Goal: Information Seeking & Learning: Learn about a topic

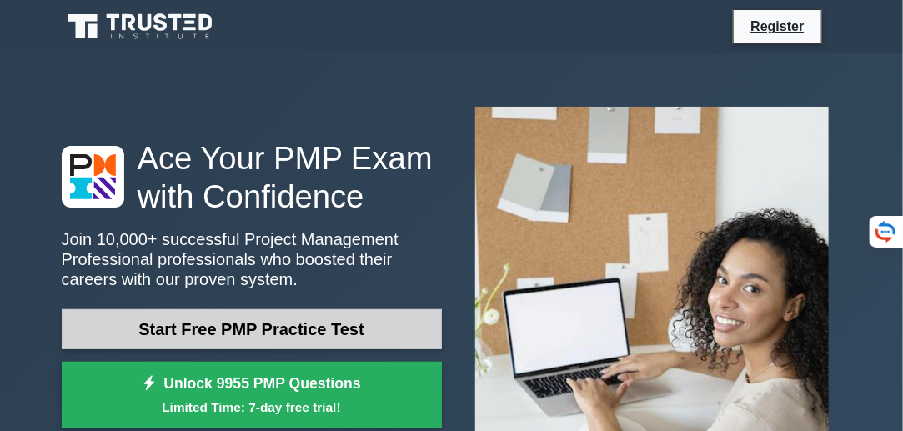
click at [257, 337] on link "Start Free PMP Practice Test" at bounding box center [252, 329] width 380 height 40
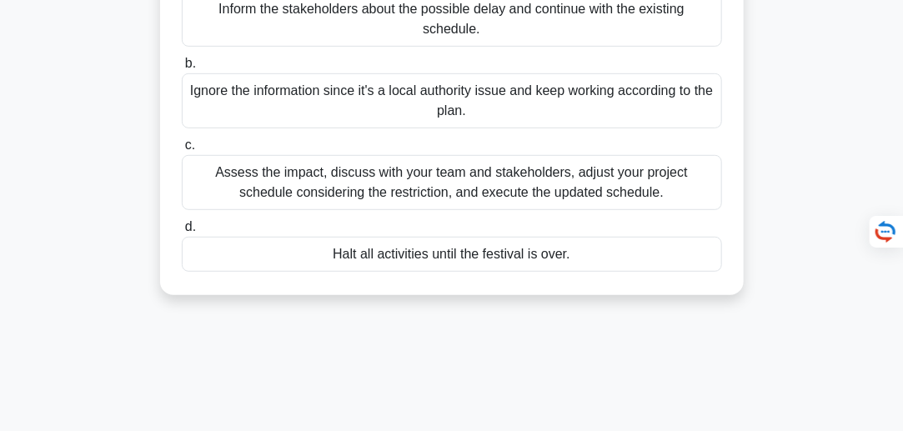
scroll to position [248, 0]
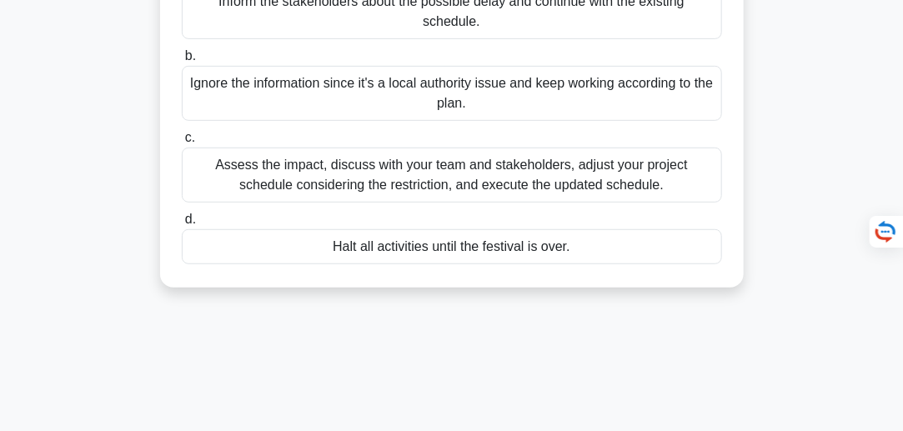
click at [198, 164] on div "Assess the impact, discuss with your team and stakeholders, adjust your project…" at bounding box center [452, 175] width 541 height 55
click at [182, 143] on input "c. Assess the impact, discuss with your team and stakeholders, adjust your proj…" at bounding box center [182, 138] width 0 height 11
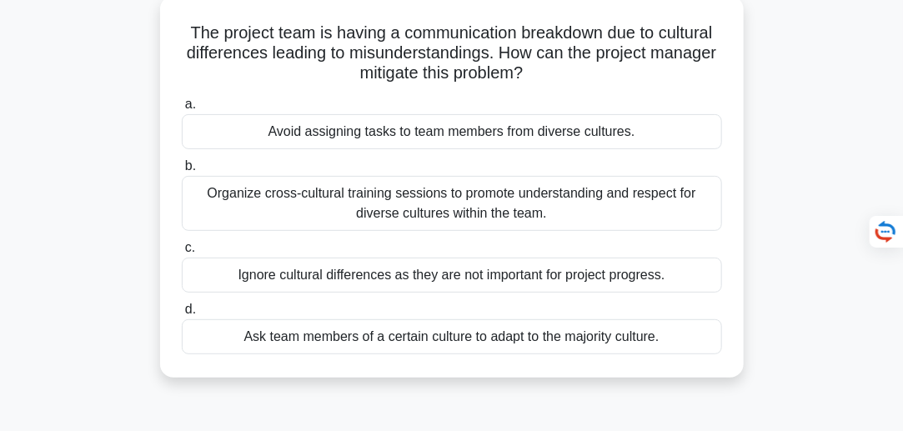
scroll to position [103, 0]
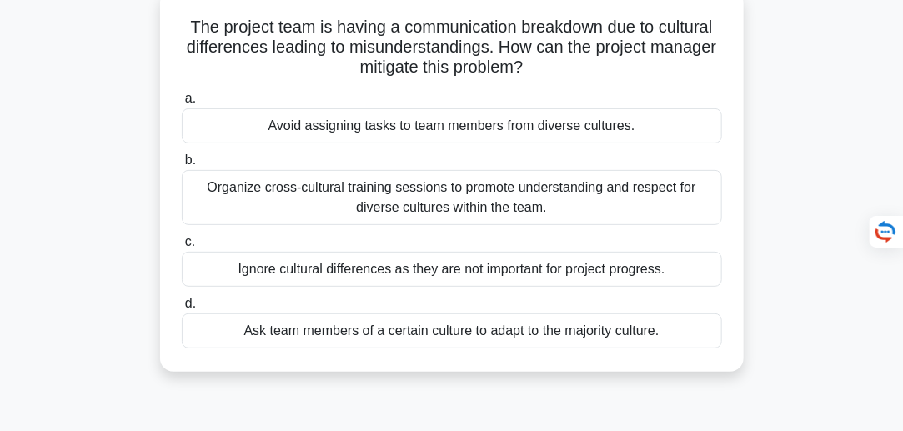
click at [511, 194] on div "Organize cross-cultural training sessions to promote understanding and respect …" at bounding box center [452, 197] width 541 height 55
click at [182, 166] on input "b. Organize cross-cultural training sessions to promote understanding and respe…" at bounding box center [182, 160] width 0 height 11
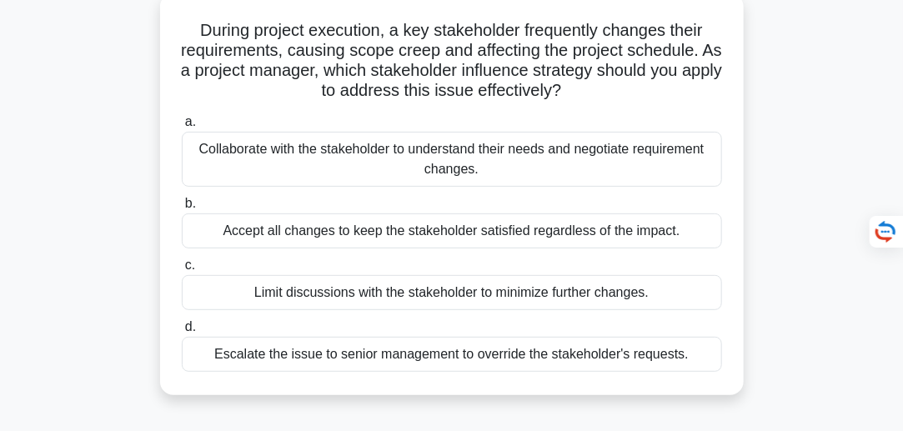
scroll to position [105, 0]
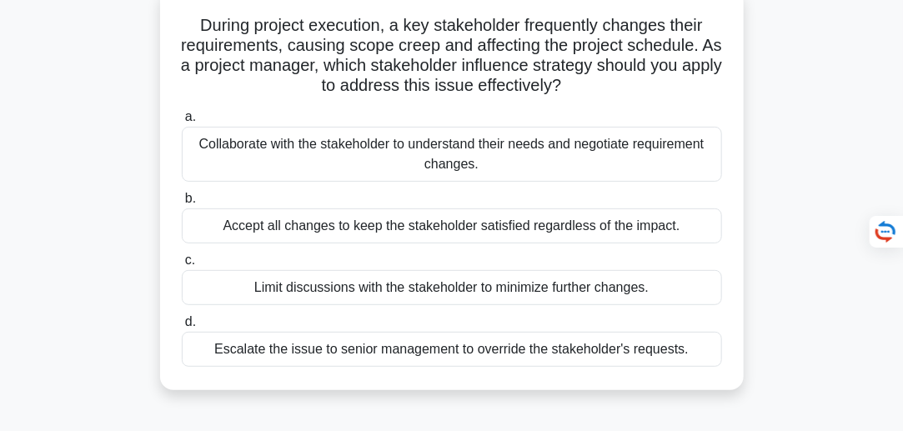
click at [435, 150] on div "Collaborate with the stakeholder to understand their needs and negotiate requir…" at bounding box center [452, 154] width 541 height 55
click at [182, 123] on input "a. Collaborate with the stakeholder to understand their needs and negotiate req…" at bounding box center [182, 117] width 0 height 11
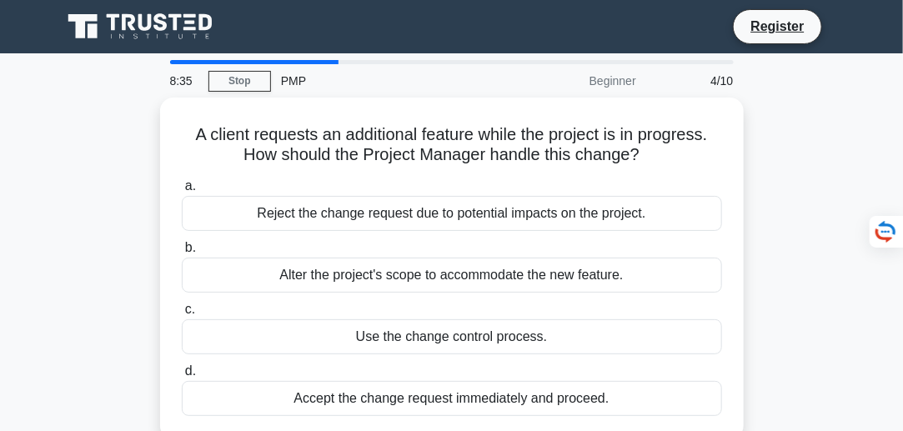
scroll to position [0, 0]
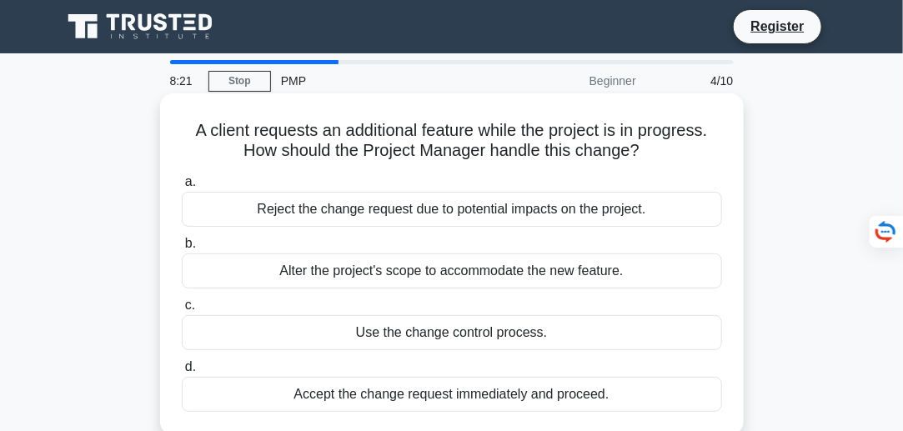
click at [391, 335] on div "Use the change control process." at bounding box center [452, 332] width 541 height 35
click at [182, 311] on input "c. Use the change control process." at bounding box center [182, 305] width 0 height 11
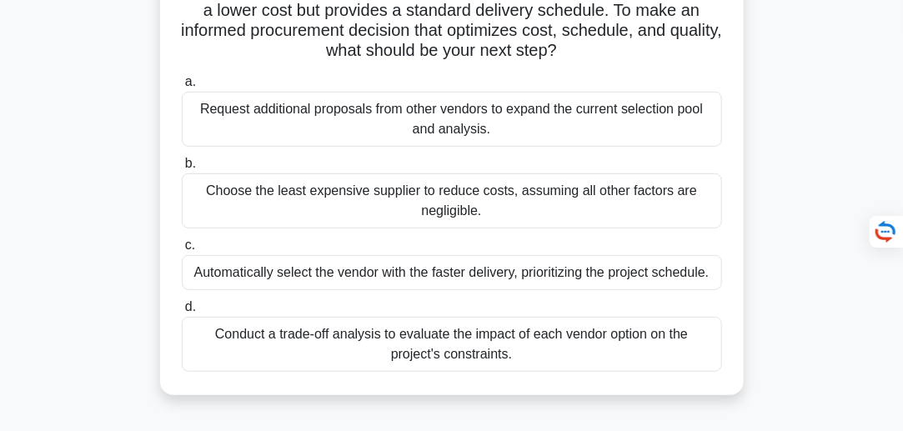
scroll to position [203, 0]
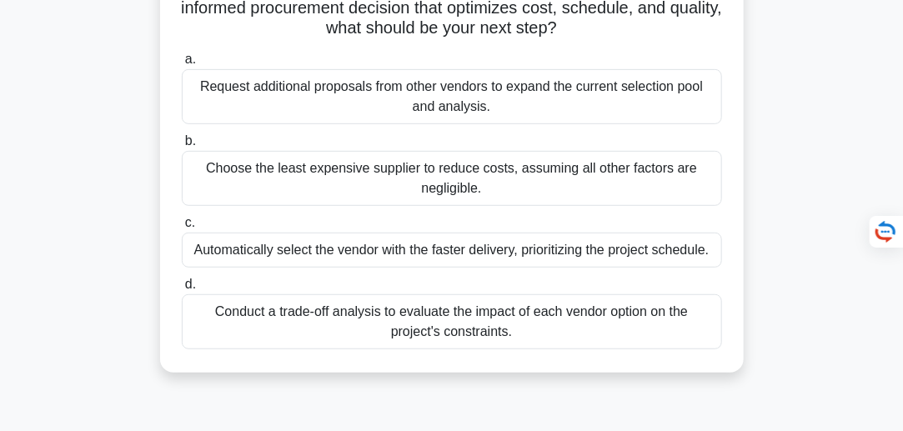
click at [527, 319] on div "Conduct a trade-off analysis to evaluate the impact of each vendor option on th…" at bounding box center [452, 321] width 541 height 55
click at [182, 290] on input "d. Conduct a trade-off analysis to evaluate the impact of each vendor option on…" at bounding box center [182, 284] width 0 height 11
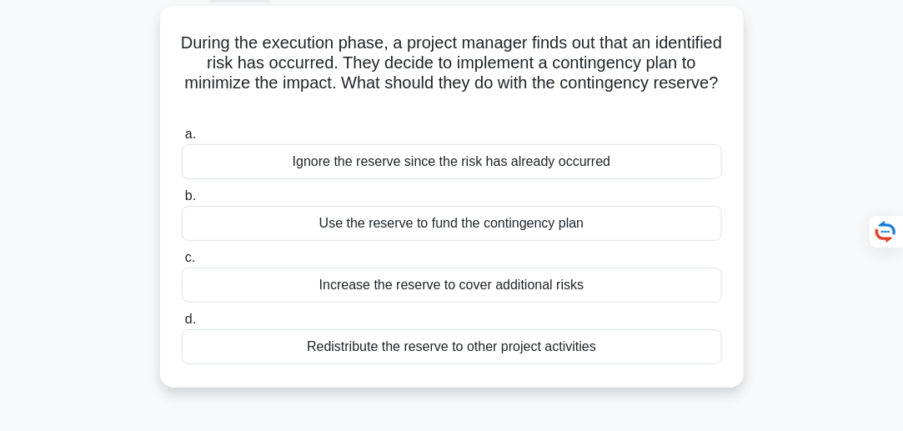
scroll to position [93, 0]
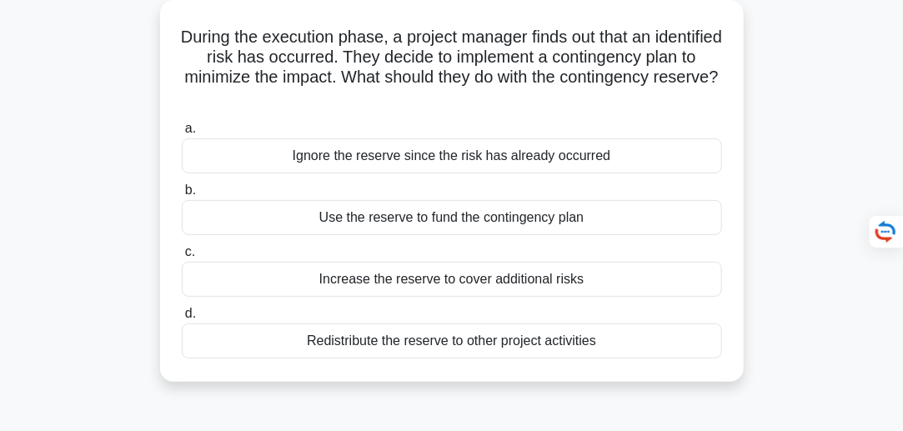
click at [491, 222] on div "Use the reserve to fund the contingency plan" at bounding box center [452, 217] width 541 height 35
click at [182, 196] on input "b. Use the reserve to fund the contingency plan" at bounding box center [182, 190] width 0 height 11
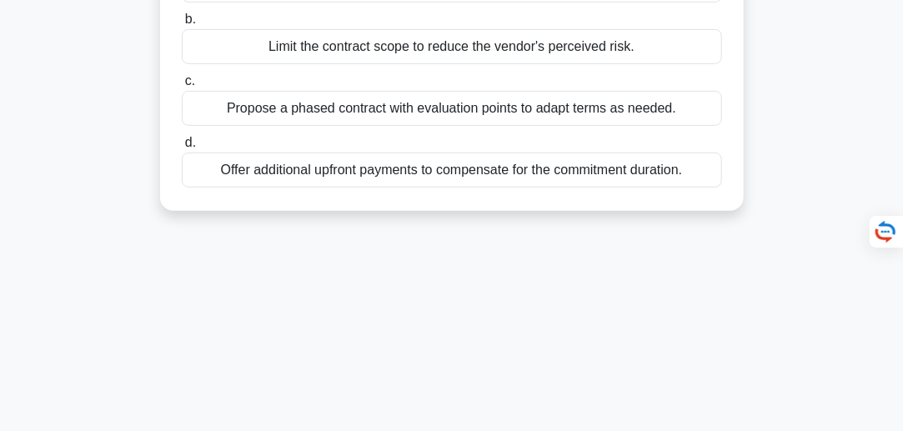
scroll to position [293, 0]
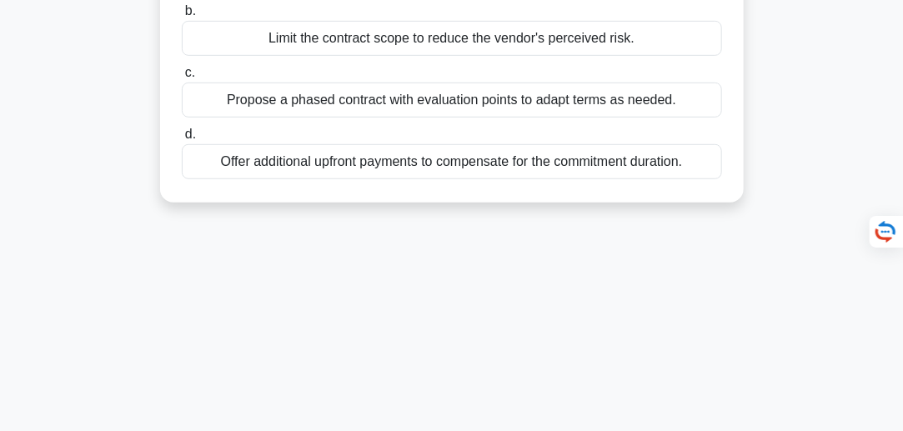
click at [527, 93] on div "Propose a phased contract with evaluation points to adapt terms as needed." at bounding box center [452, 100] width 541 height 35
click at [182, 78] on input "c. Propose a phased contract with evaluation points to adapt terms as needed." at bounding box center [182, 73] width 0 height 11
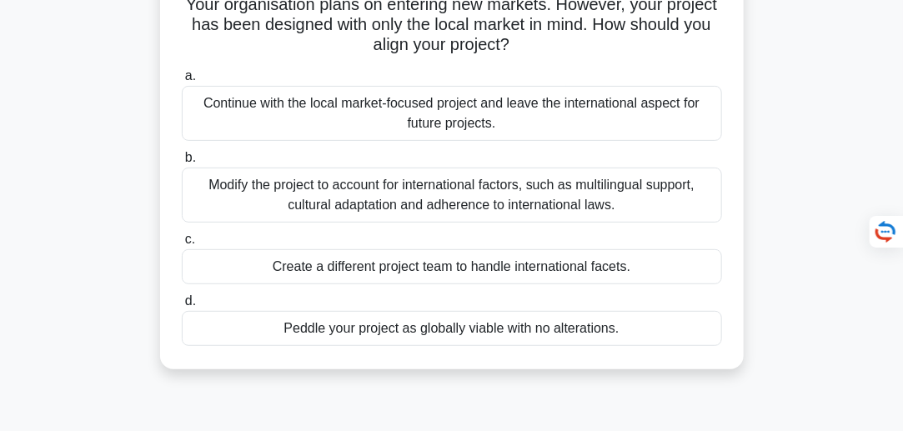
scroll to position [128, 0]
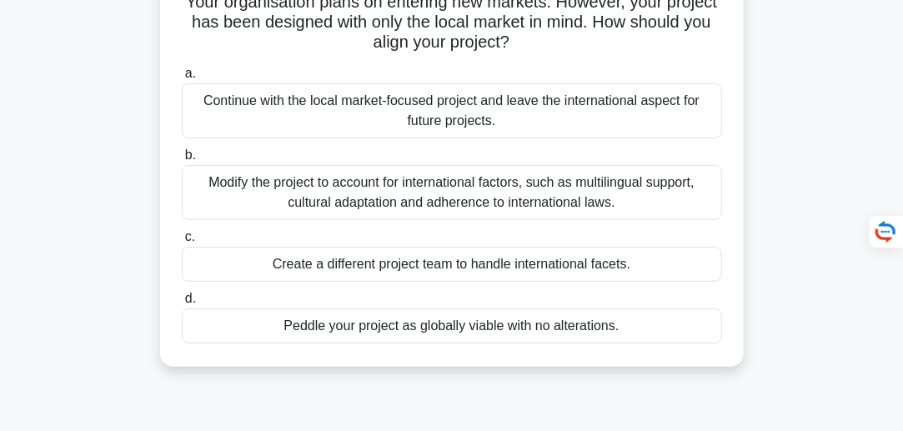
click at [482, 196] on div "Modify the project to account for international factors, such as multilingual s…" at bounding box center [452, 192] width 541 height 55
click at [182, 161] on input "b. Modify the project to account for international factors, such as multilingua…" at bounding box center [182, 155] width 0 height 11
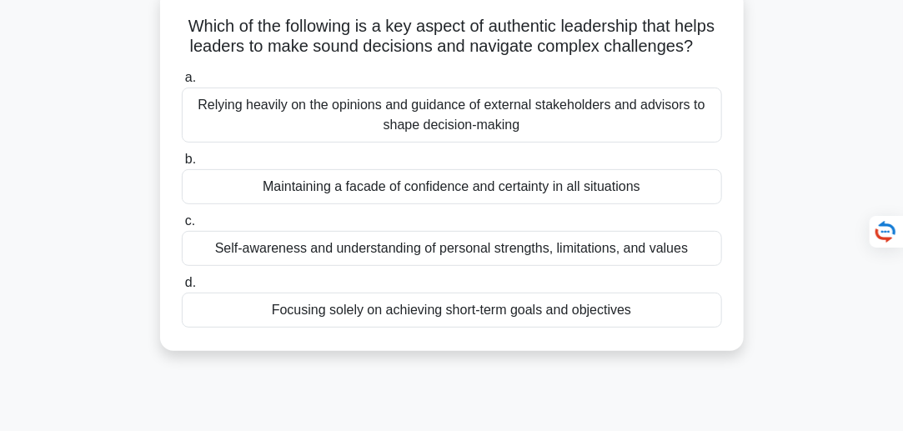
scroll to position [110, 0]
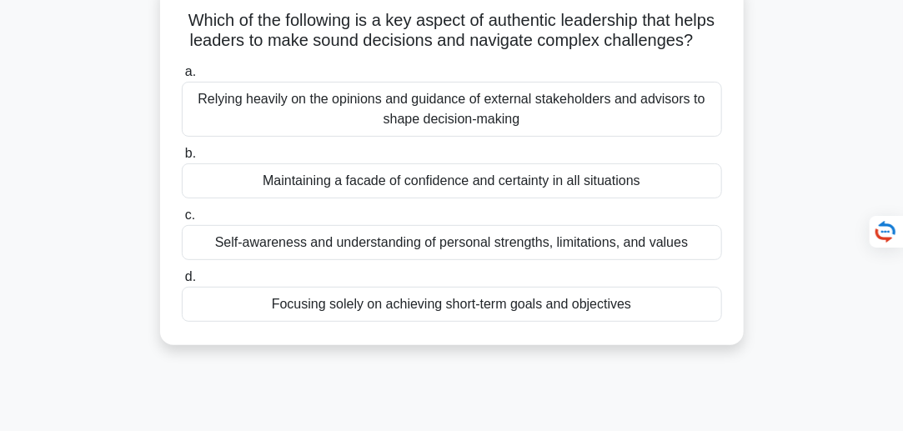
click at [546, 257] on div "Self-awareness and understanding of personal strengths, limitations, and values" at bounding box center [452, 242] width 541 height 35
click at [182, 221] on input "c. Self-awareness and understanding of personal strengths, limitations, and val…" at bounding box center [182, 215] width 0 height 11
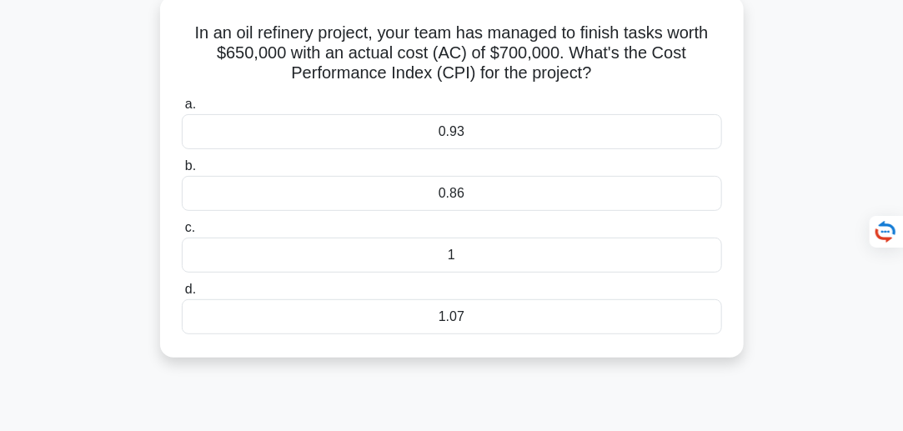
scroll to position [108, 0]
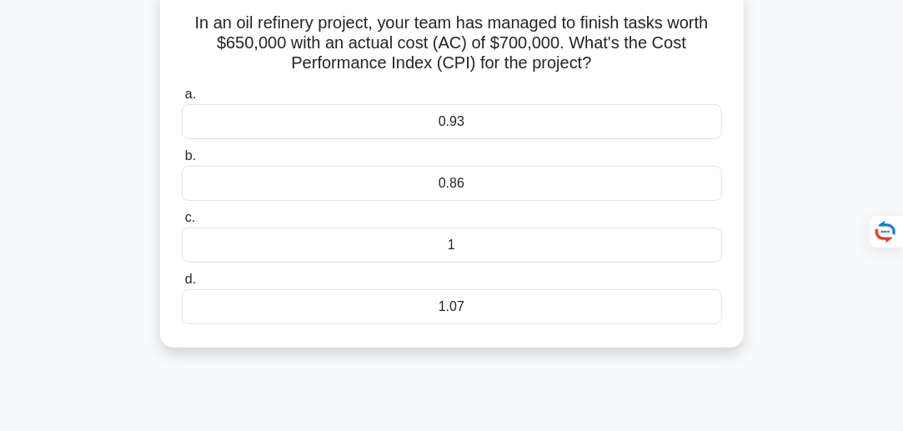
click at [461, 306] on div "1.07" at bounding box center [452, 306] width 541 height 35
click at [182, 285] on input "d. 1.07" at bounding box center [182, 279] width 0 height 11
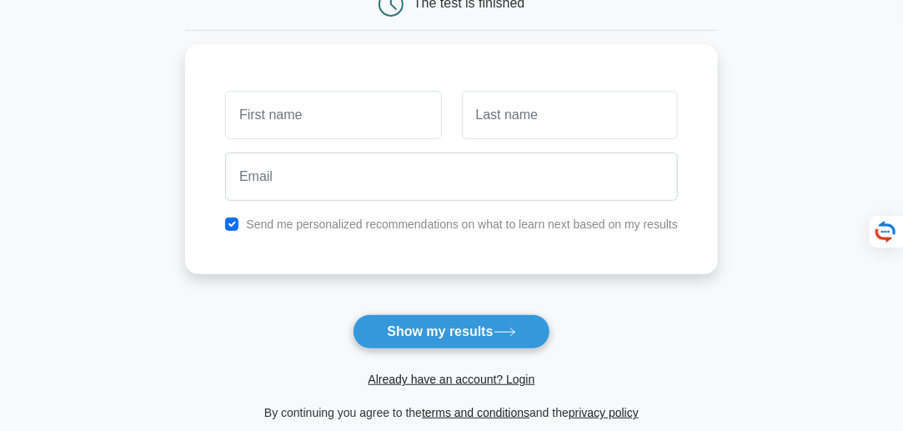
scroll to position [191, 0]
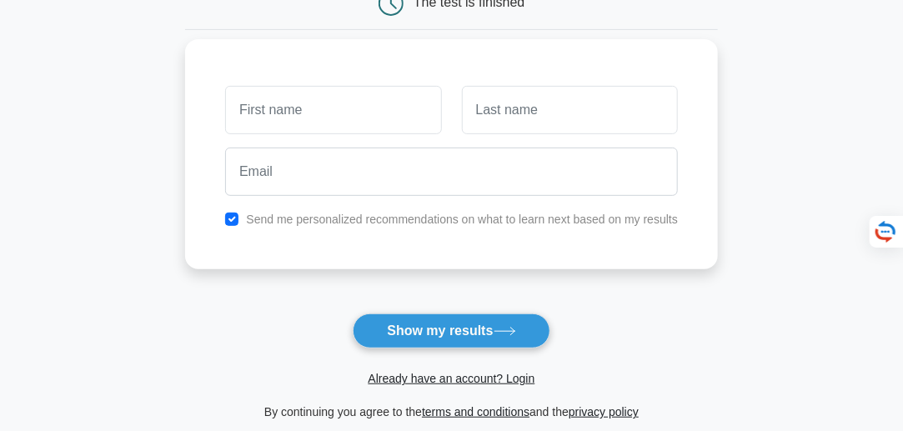
click at [278, 106] on input "text" at bounding box center [333, 110] width 216 height 48
type input "Aurore"
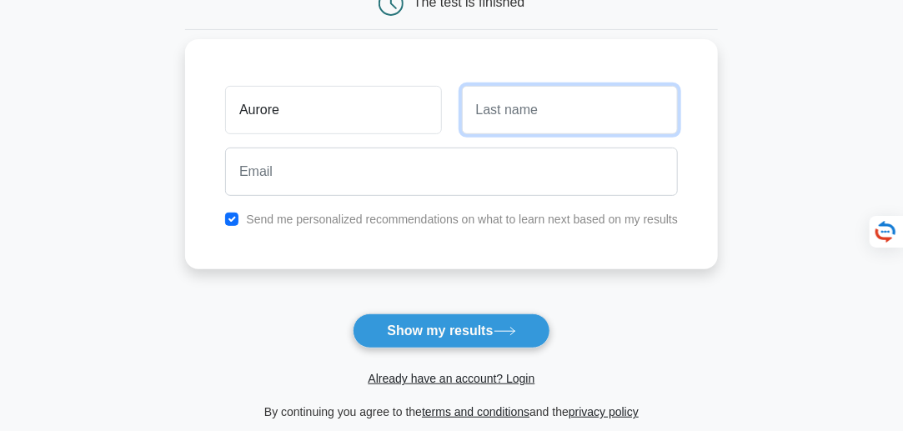
click at [495, 108] on input "text" at bounding box center [570, 110] width 216 height 48
type input "L"
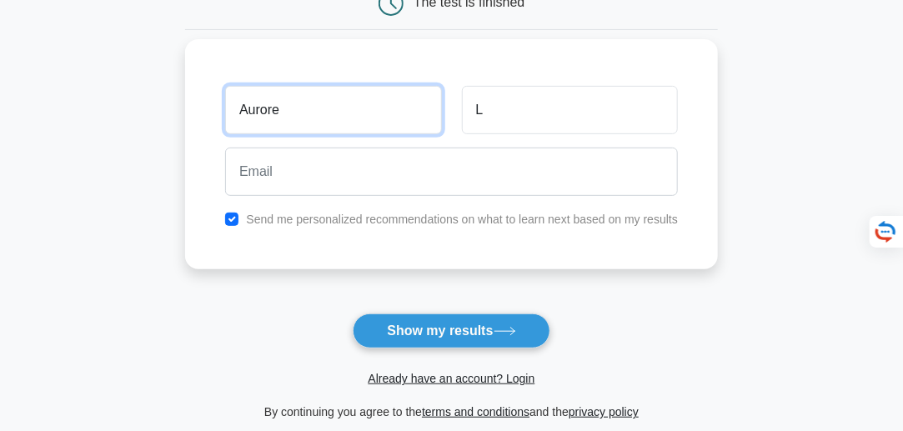
drag, startPoint x: 294, startPoint y: 108, endPoint x: 250, endPoint y: 107, distance: 44.2
click at [250, 107] on input "Aurore" at bounding box center [333, 110] width 216 height 48
type input "Alix"
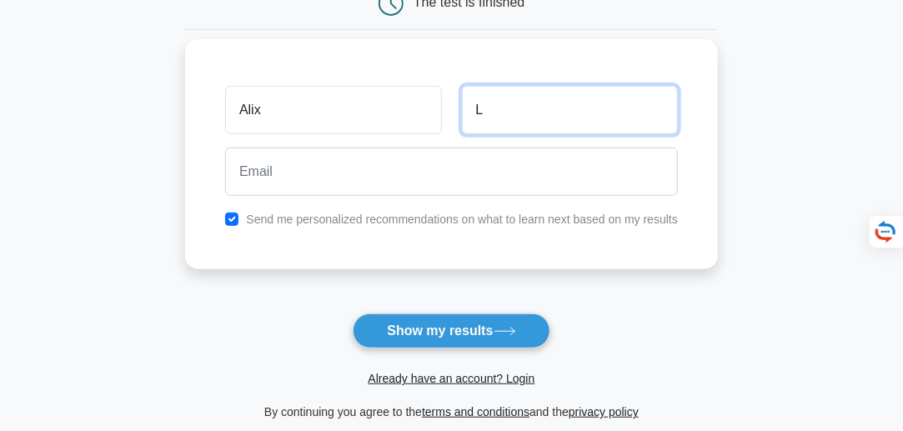
click at [500, 113] on input "L" at bounding box center [570, 110] width 216 height 48
type input "Lutu"
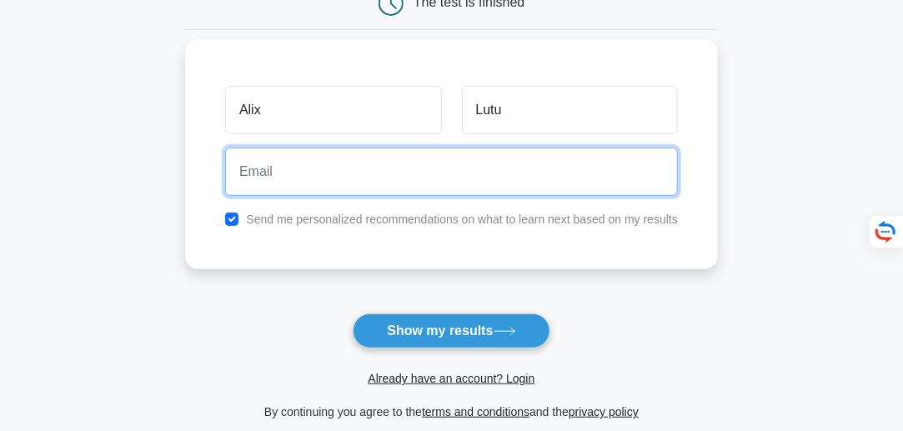
click at [418, 179] on input "email" at bounding box center [451, 172] width 453 height 48
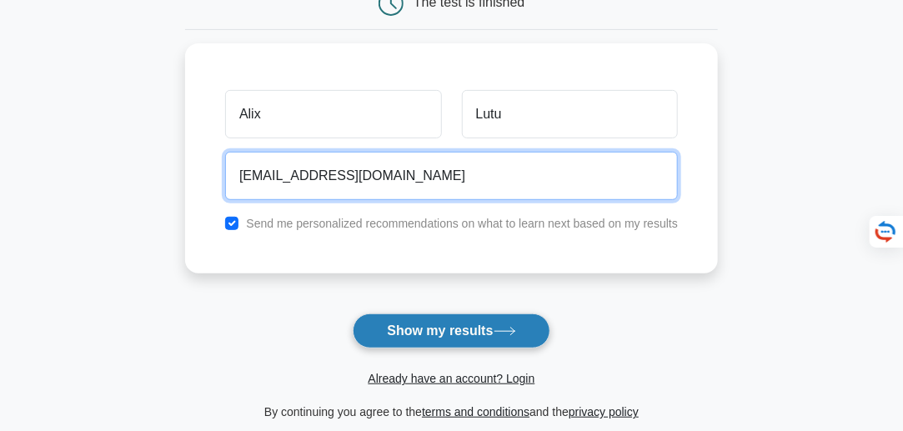
type input "[EMAIL_ADDRESS][DOMAIN_NAME]"
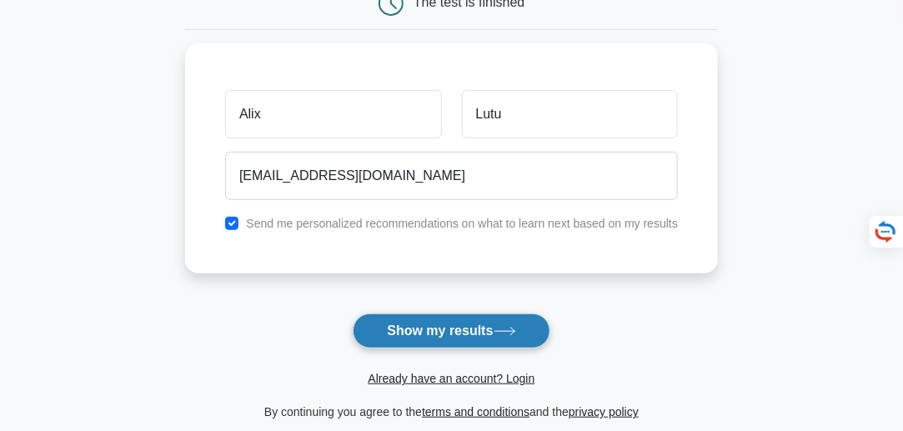
click at [430, 330] on button "Show my results" at bounding box center [451, 331] width 197 height 35
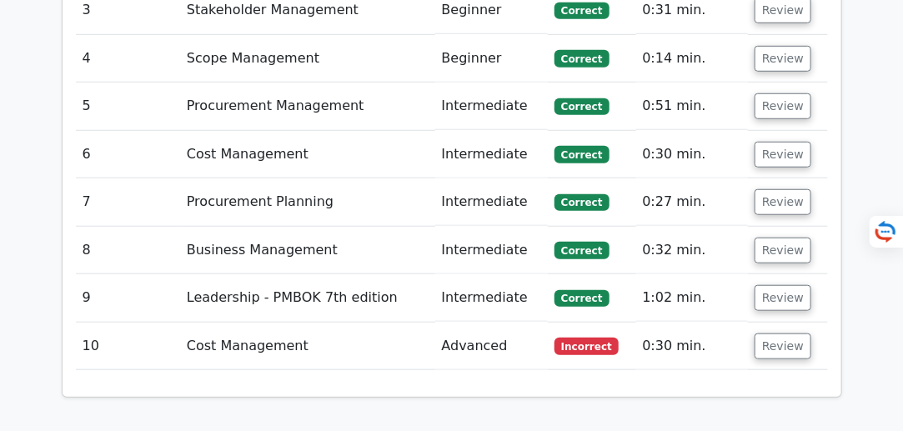
scroll to position [2483, 0]
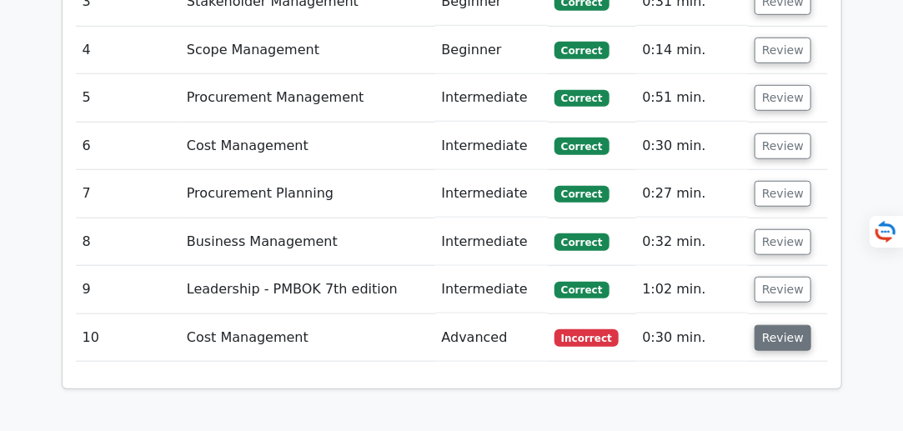
click at [784, 325] on button "Review" at bounding box center [783, 338] width 57 height 26
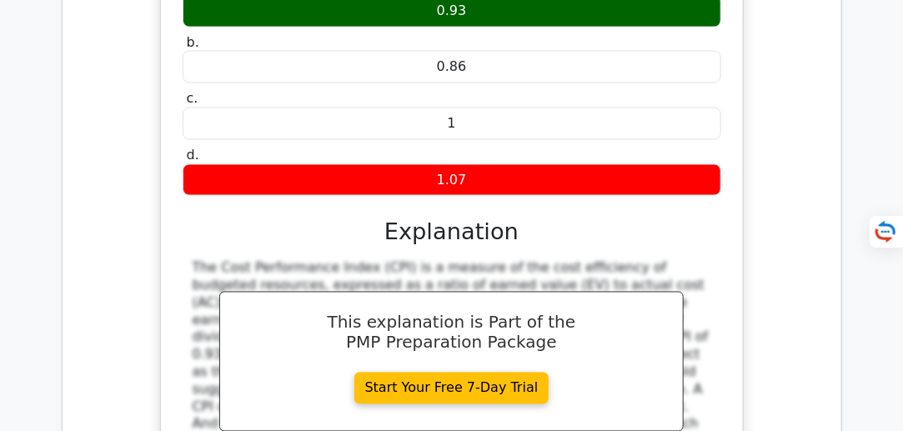
scroll to position [2985, 0]
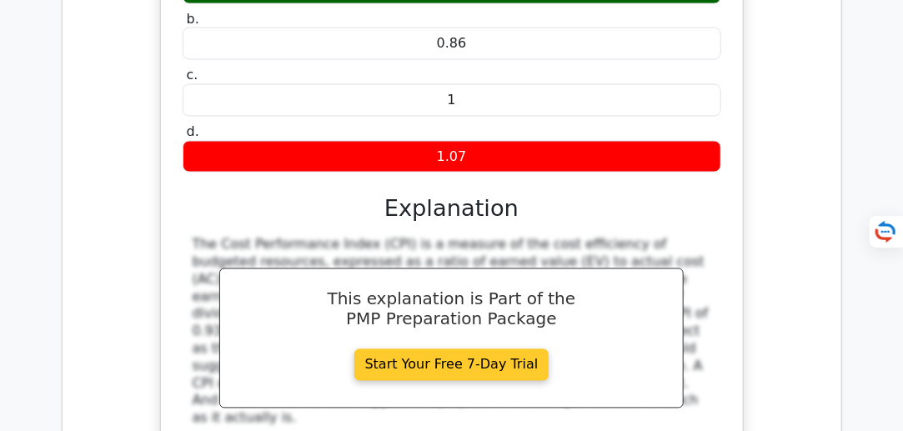
click at [497, 350] on link "Start Your Free 7-Day Trial" at bounding box center [452, 366] width 195 height 32
